Goal: Task Accomplishment & Management: Manage account settings

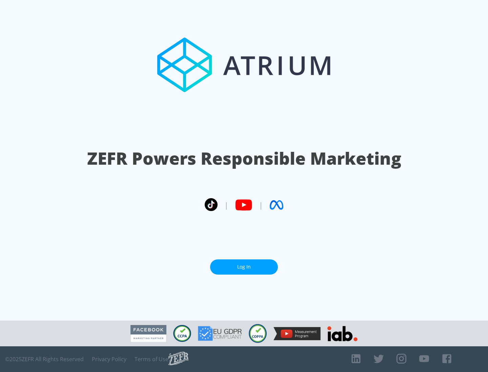
click at [244, 267] on link "Log In" at bounding box center [244, 267] width 68 height 15
